Goal: Information Seeking & Learning: Understand process/instructions

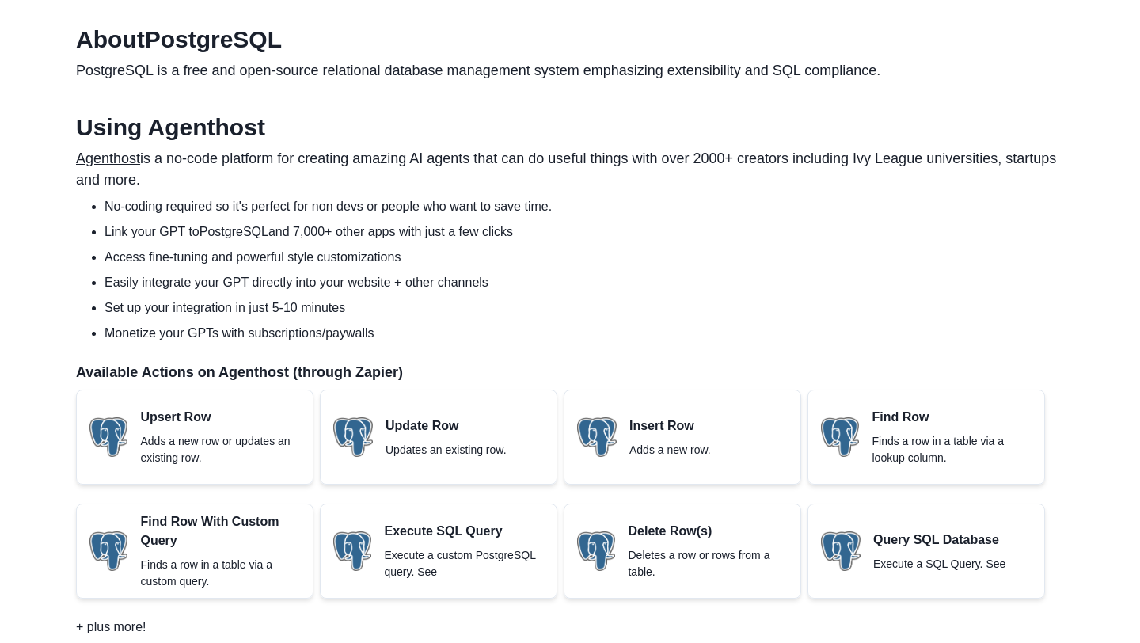
scroll to position [465, 0]
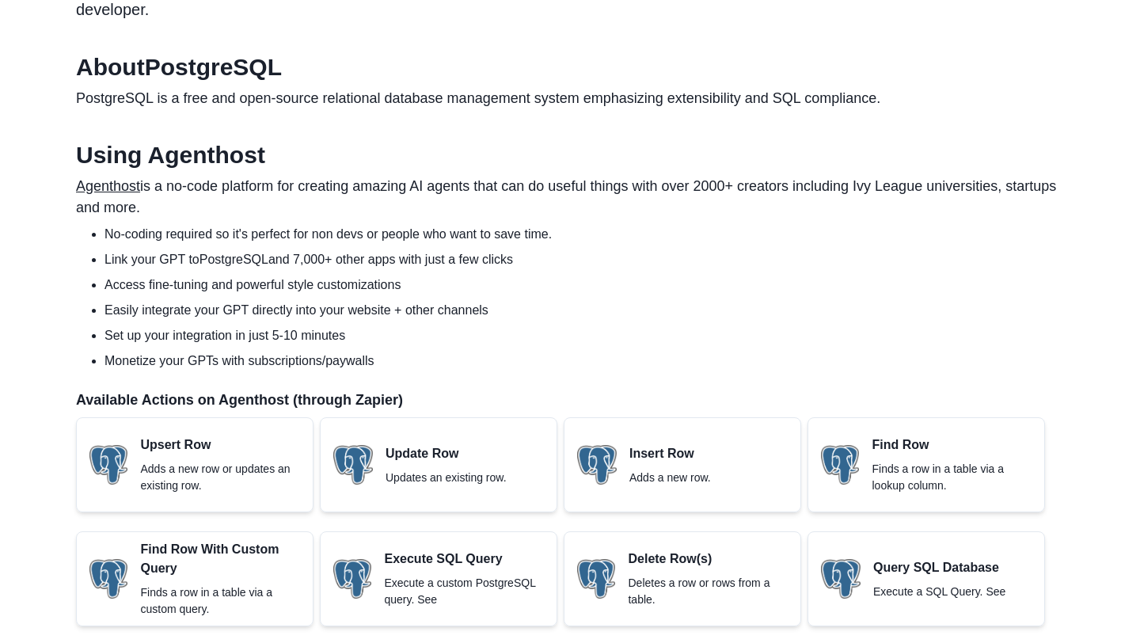
click at [411, 88] on p "PostgreSQL is a free and open-source relational database management system emph…" at bounding box center [570, 98] width 988 height 21
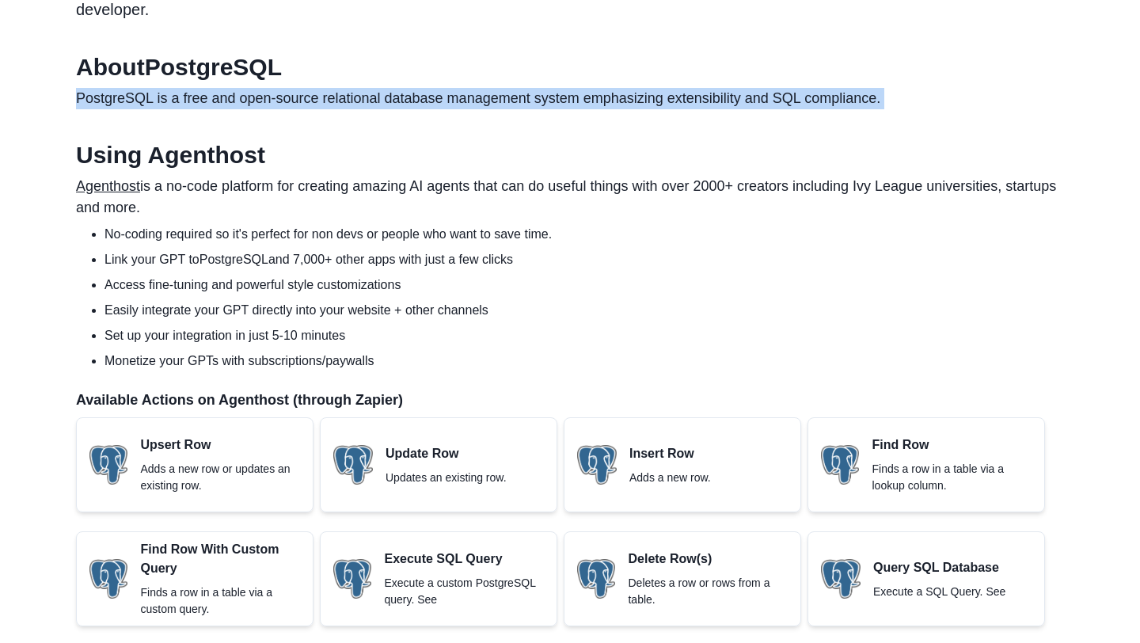
click at [411, 88] on p "PostgreSQL is a free and open-source relational database management system emph…" at bounding box center [570, 98] width 988 height 21
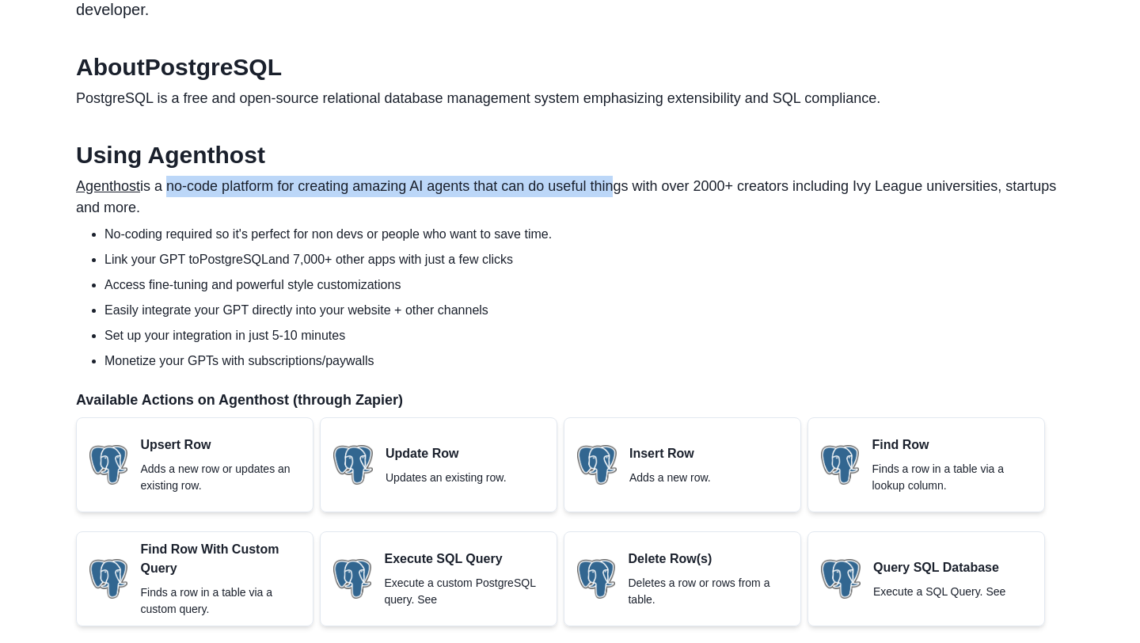
drag, startPoint x: 167, startPoint y: 167, endPoint x: 616, endPoint y: 173, distance: 449.5
click at [616, 176] on p "Agenthost is a no-code platform for creating amazing AI agents that can do usef…" at bounding box center [570, 197] width 988 height 43
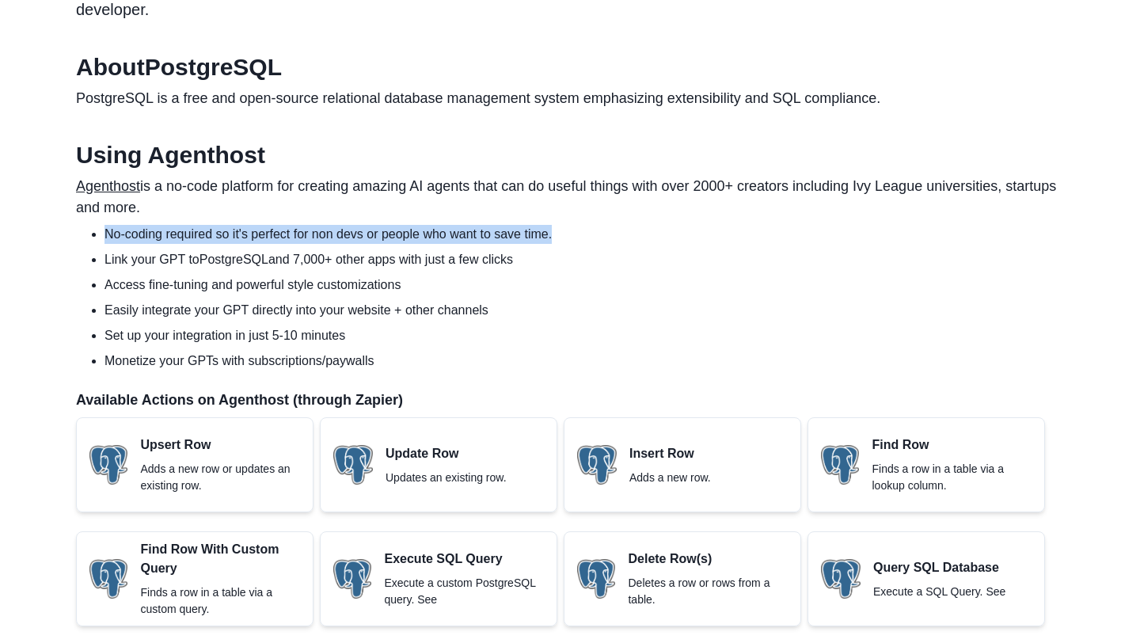
drag, startPoint x: 103, startPoint y: 212, endPoint x: 565, endPoint y: 217, distance: 462.2
click at [565, 225] on ul "No-coding required so it's perfect for non devs or people who want to save time…" at bounding box center [576, 298] width 975 height 146
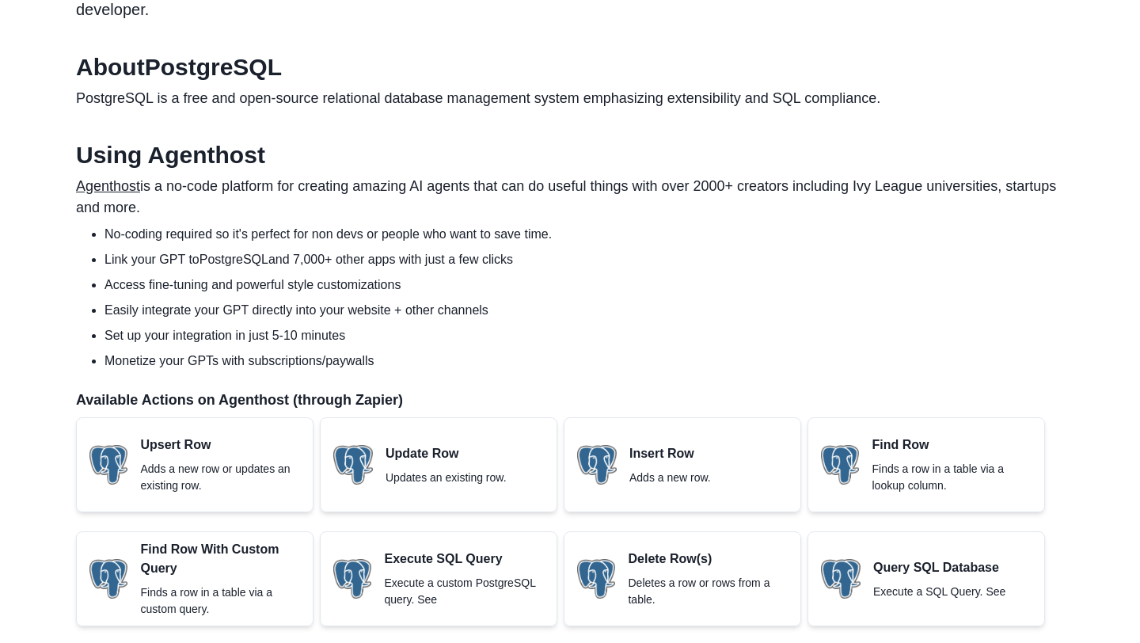
click at [135, 250] on li "Link your GPT to PostgreSQL and 7,000+ other apps with just a few clicks" at bounding box center [583, 259] width 959 height 19
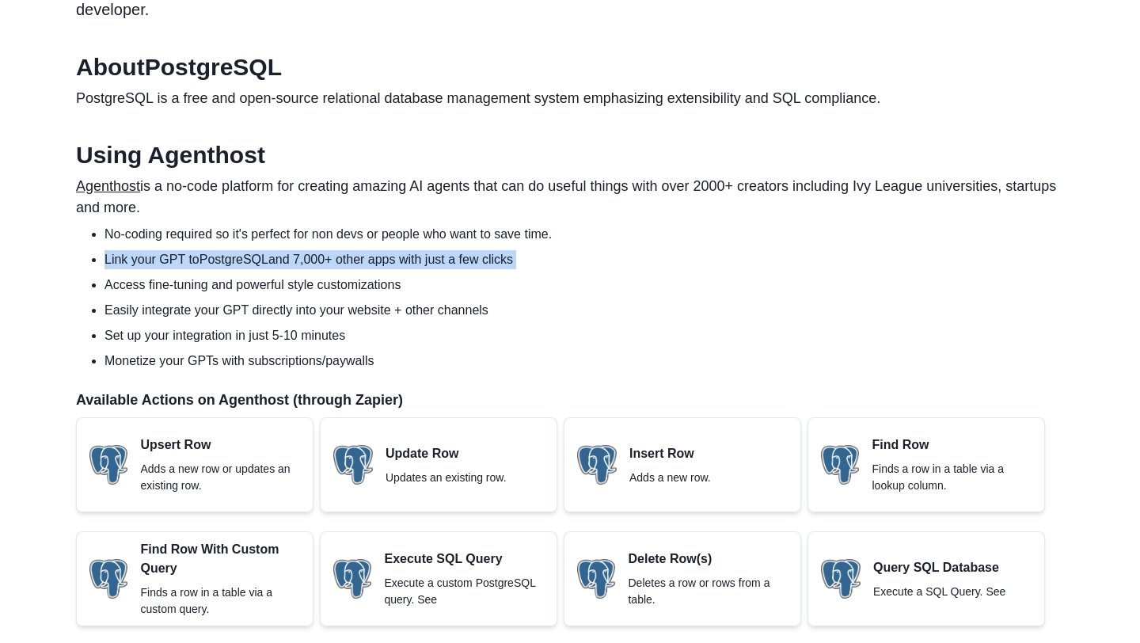
click at [135, 250] on li "Link your GPT to PostgreSQL and 7,000+ other apps with just a few clicks" at bounding box center [583, 259] width 959 height 19
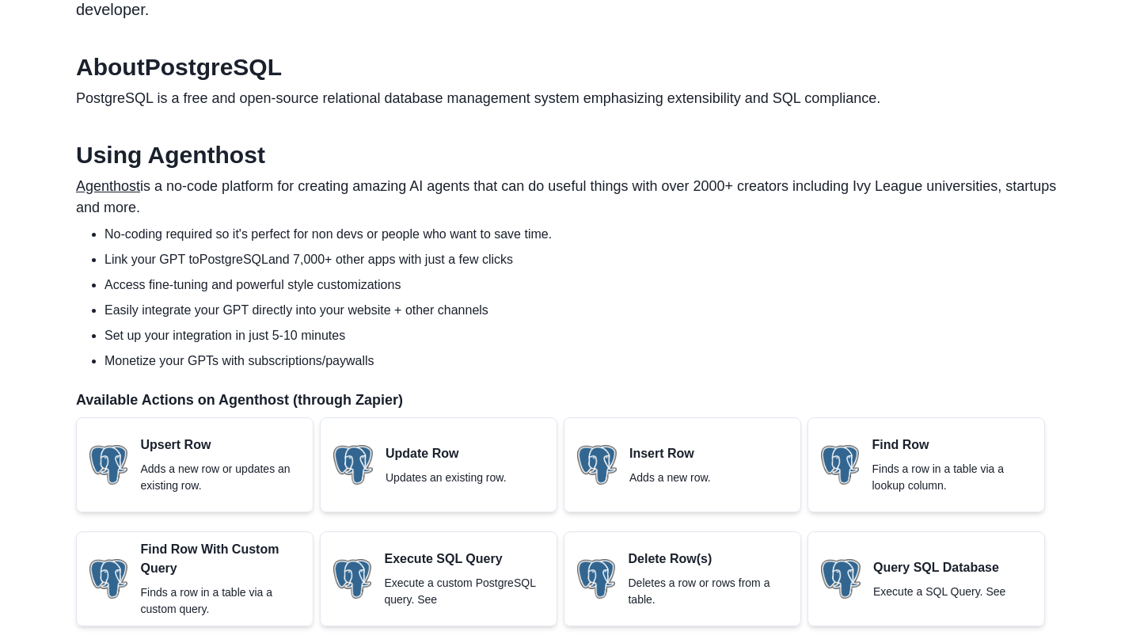
click at [110, 250] on li "Link your GPT to PostgreSQL and 7,000+ other apps with just a few clicks" at bounding box center [583, 259] width 959 height 19
click at [240, 250] on li "Link your GPT to PostgreSQL and 7,000+ other apps with just a few clicks" at bounding box center [583, 259] width 959 height 19
drag, startPoint x: 294, startPoint y: 237, endPoint x: 537, endPoint y: 238, distance: 242.2
click at [537, 250] on li "Link your GPT to PostgreSQL and 7,000+ other apps with just a few clicks" at bounding box center [583, 259] width 959 height 19
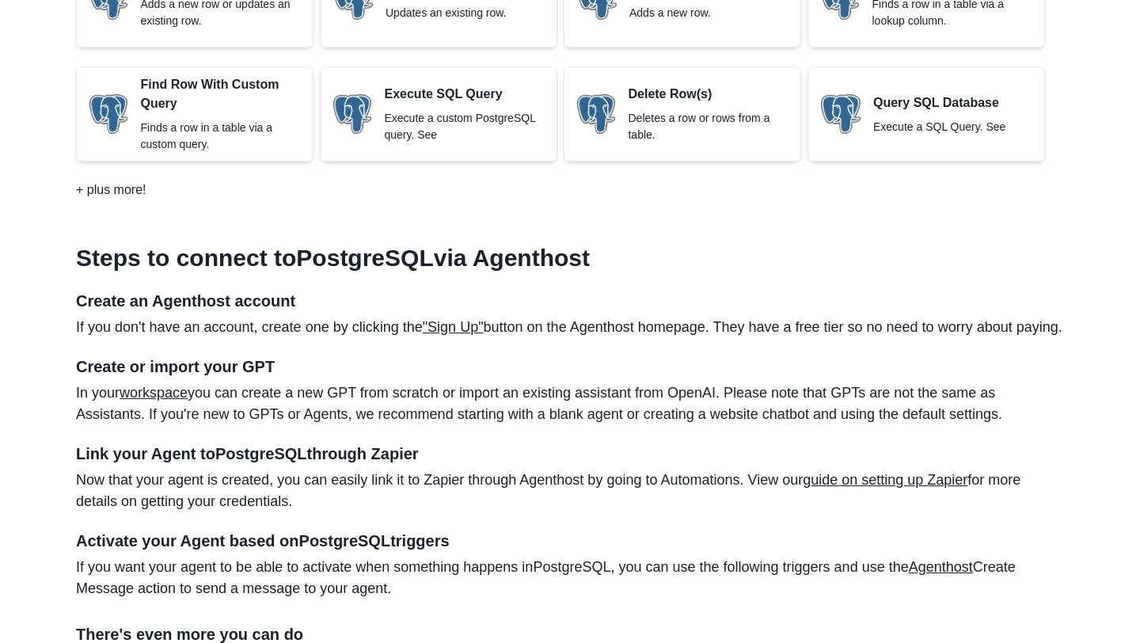
scroll to position [953, 0]
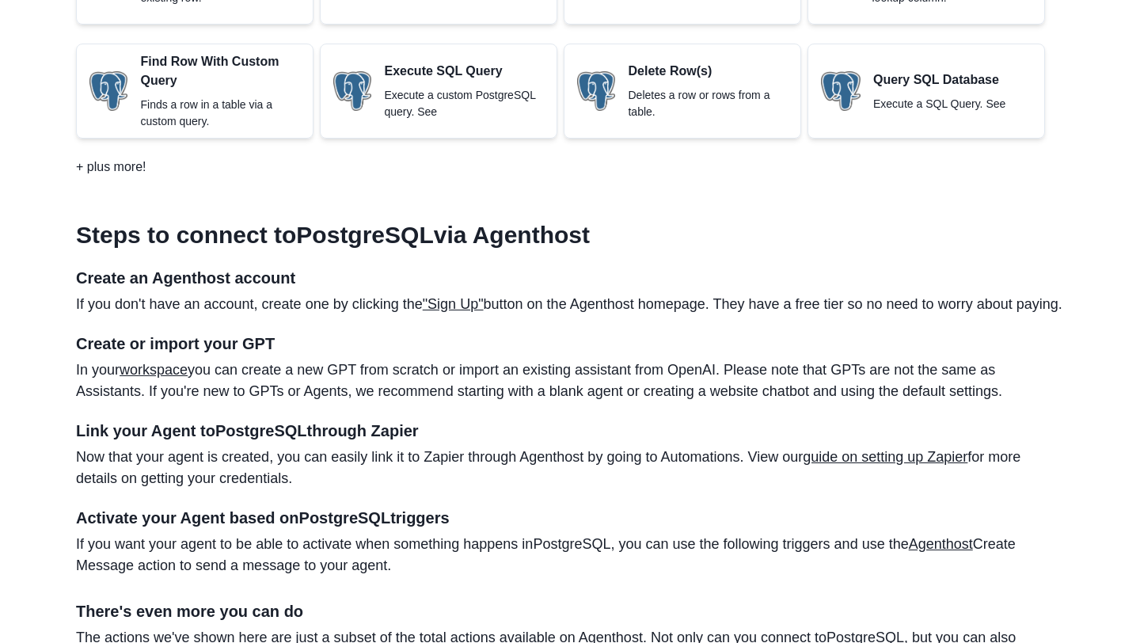
click at [309, 221] on h3 "Steps to connect to PostgreSQL via Agenthost" at bounding box center [570, 235] width 988 height 28
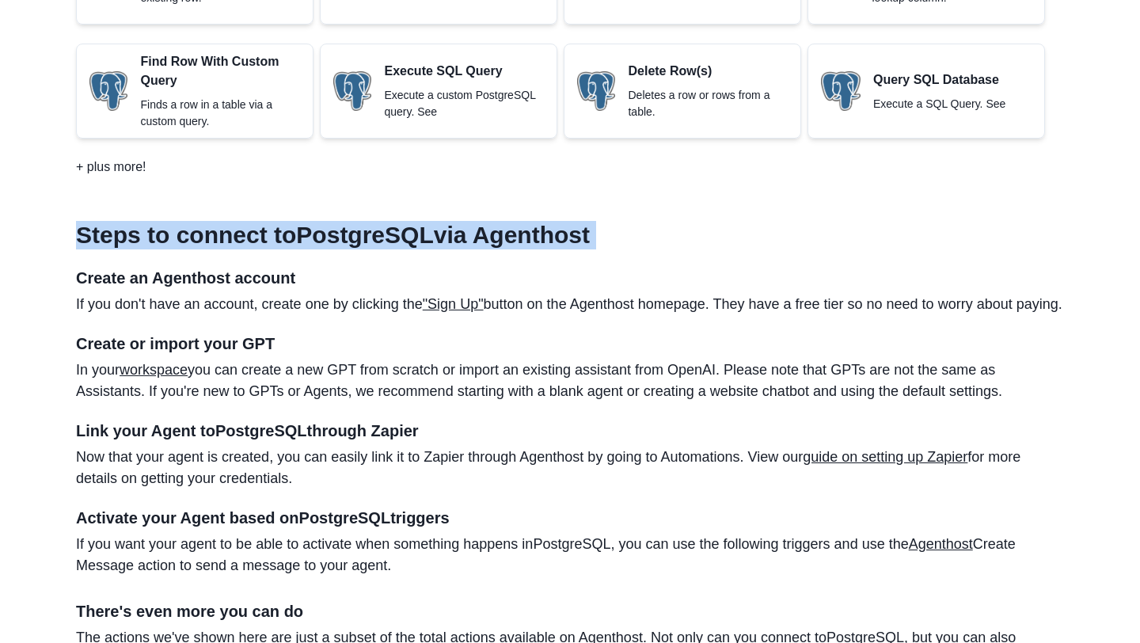
click at [309, 221] on h3 "Steps to connect to PostgreSQL via Agenthost" at bounding box center [570, 235] width 988 height 28
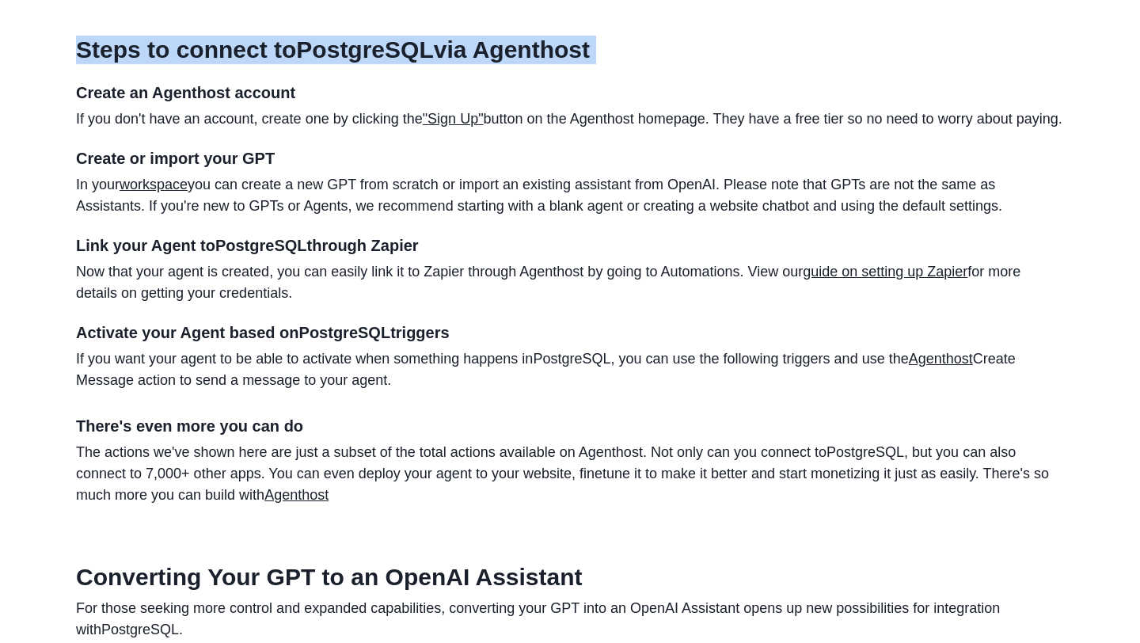
scroll to position [786, 0]
